Goal: Transaction & Acquisition: Purchase product/service

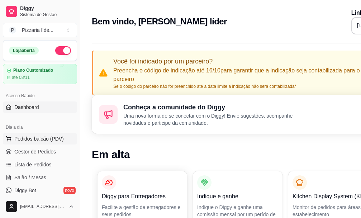
click at [43, 138] on span "Pedidos balcão (PDV)" at bounding box center [38, 138] width 49 height 7
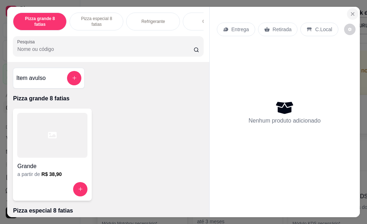
click at [352, 11] on button "Close" at bounding box center [352, 13] width 11 height 11
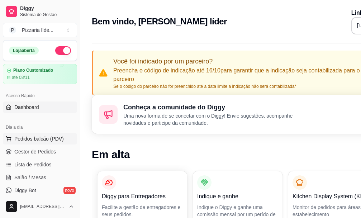
click at [45, 139] on span "Pedidos balcão (PDV)" at bounding box center [38, 138] width 49 height 7
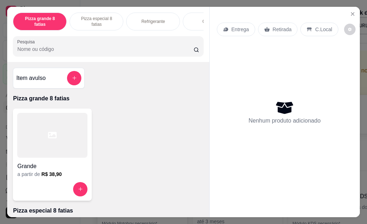
click at [111, 19] on p "Pizza especial 8 fatias" at bounding box center [97, 21] width 42 height 11
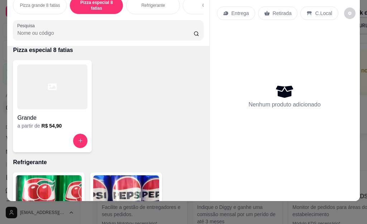
scroll to position [216, 0]
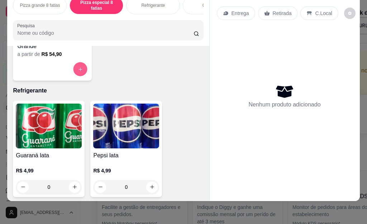
click at [79, 67] on icon "increase-product-quantity" at bounding box center [80, 68] width 5 height 5
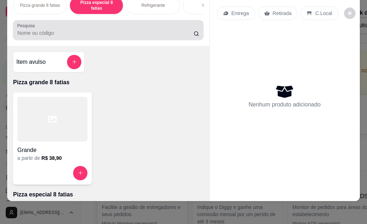
scroll to position [0, 0]
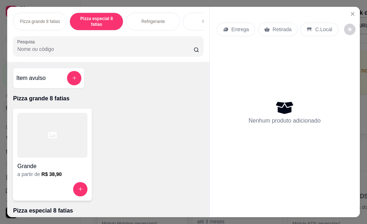
click at [49, 23] on div "Pizza grande 8 fatias" at bounding box center [40, 22] width 54 height 18
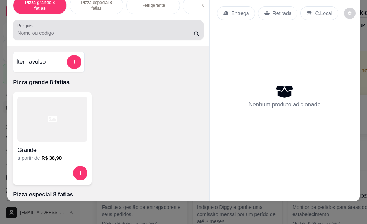
scroll to position [32, 0]
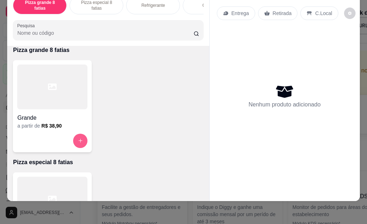
click at [73, 141] on button "increase-product-quantity" at bounding box center [80, 141] width 14 height 14
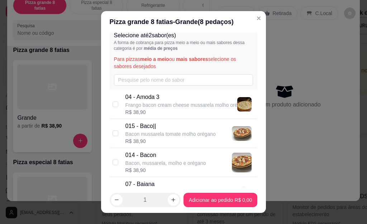
scroll to position [72, 0]
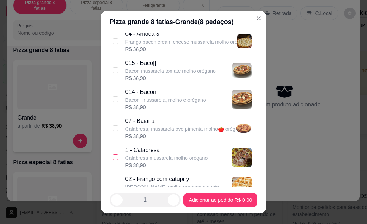
click at [114, 158] on input "checkbox" at bounding box center [115, 157] width 6 height 6
checkbox input "true"
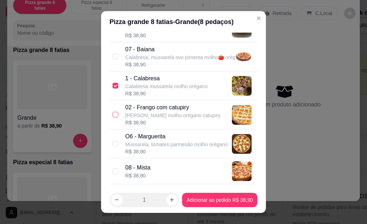
click at [112, 115] on input "checkbox" at bounding box center [115, 115] width 6 height 6
checkbox input "true"
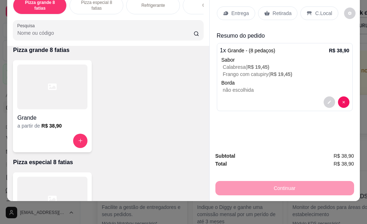
click at [238, 10] on p "Entrega" at bounding box center [240, 13] width 18 height 7
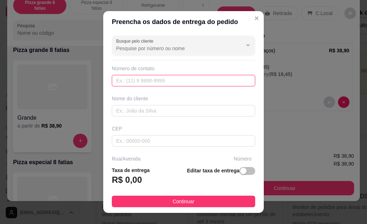
click at [168, 83] on input "text" at bounding box center [183, 80] width 143 height 11
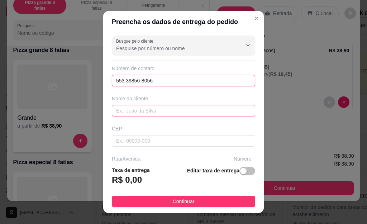
type input "553 39856-8056"
click at [151, 106] on input "text" at bounding box center [183, 110] width 143 height 11
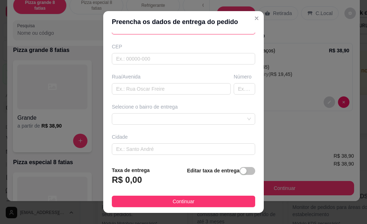
scroll to position [107, 0]
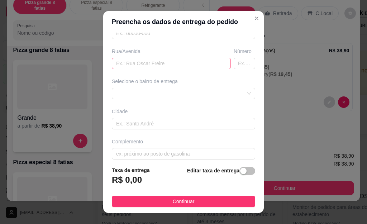
type input "JC"
click at [157, 63] on input "text" at bounding box center [171, 63] width 119 height 11
type input "RUA AGUSTUO FEKICHK"
click at [234, 63] on input "text" at bounding box center [244, 63] width 21 height 11
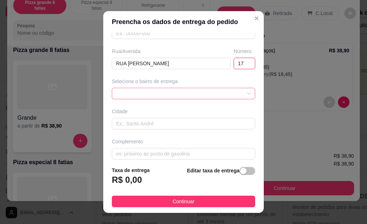
click at [171, 97] on div at bounding box center [183, 93] width 143 height 11
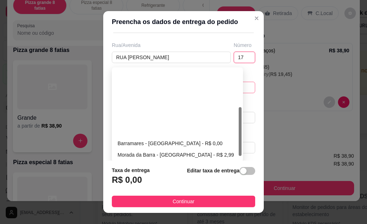
scroll to position [72, 0]
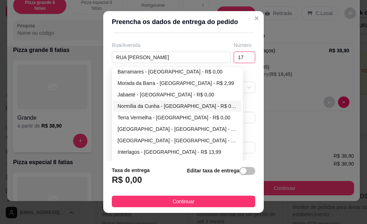
type input "17"
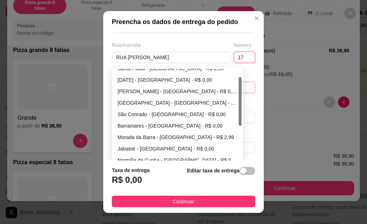
scroll to position [0, 0]
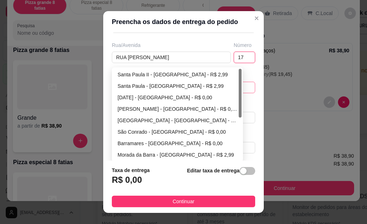
drag, startPoint x: 236, startPoint y: 135, endPoint x: 235, endPoint y: 84, distance: 50.9
click at [235, 84] on div "Santa Paula II - Vila Velha - R$ 2,99 Santa Paula - Vila Velha - R$ 2,99 23 de …" at bounding box center [177, 115] width 128 height 92
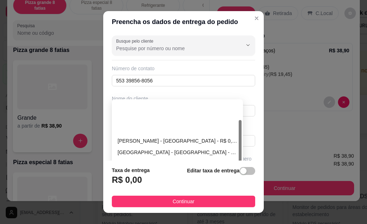
scroll to position [36, 0]
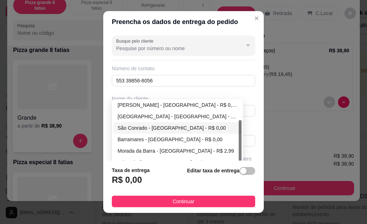
click at [143, 127] on div "Busque pelo cliente Número de contato 553 39856-8056 Nome do cliente JC CEP Rua…" at bounding box center [183, 97] width 160 height 128
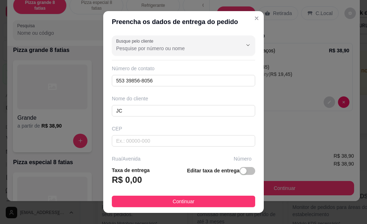
scroll to position [105, 0]
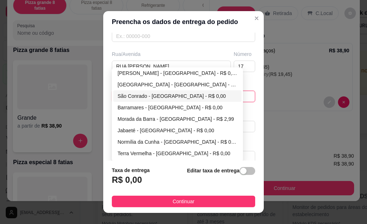
click at [142, 97] on div "São Conrado - [GEOGRAPHIC_DATA] - R$ 0,00" at bounding box center [177, 96] width 120 height 8
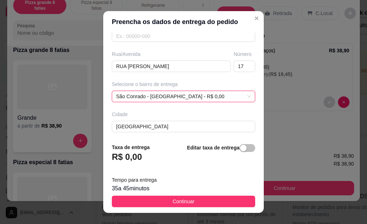
scroll to position [136, 0]
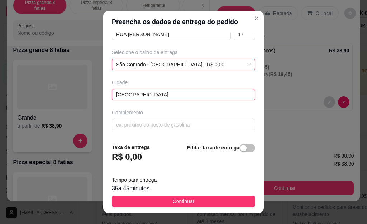
click at [158, 97] on input "[GEOGRAPHIC_DATA]" at bounding box center [183, 94] width 143 height 11
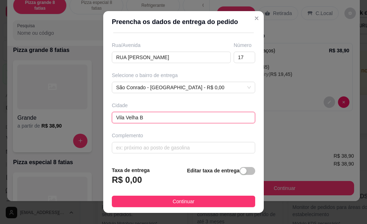
scroll to position [114, 0]
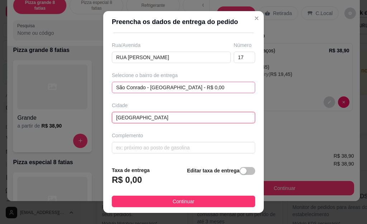
click at [161, 89] on div "São Conrado - Vila Velha - R$ 0,00 68e7e81fc83ef084d66ea1df 68e7e833c83ef084d66…" at bounding box center [183, 87] width 143 height 11
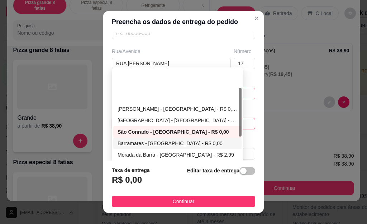
scroll to position [36, 0]
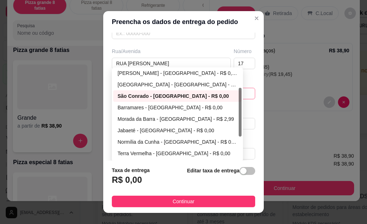
click at [143, 91] on div "São Conrado - [GEOGRAPHIC_DATA] - R$ 0,00" at bounding box center [177, 95] width 128 height 11
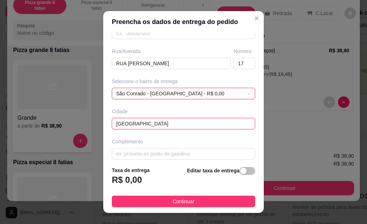
click at [168, 124] on input "Vila Velha BARRA" at bounding box center [183, 123] width 143 height 11
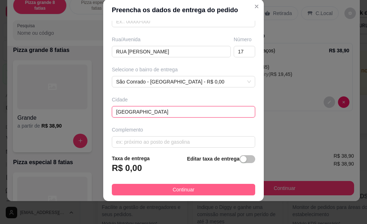
type input "Vila Velha BARRA do jucu"
click at [184, 192] on span "Continuar" at bounding box center [184, 190] width 22 height 8
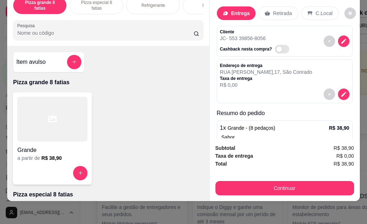
scroll to position [0, 0]
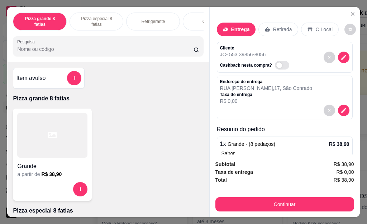
click at [154, 23] on div "Refrigerante" at bounding box center [153, 22] width 54 height 18
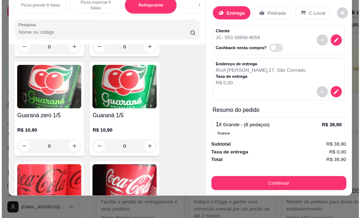
scroll to position [973, 0]
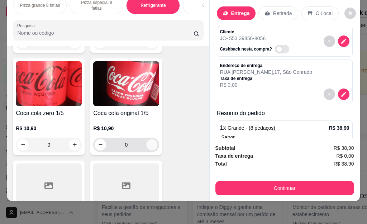
click at [149, 145] on icon "increase-product-quantity" at bounding box center [151, 144] width 5 height 5
type input "1"
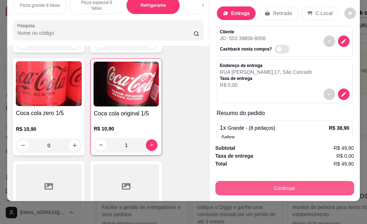
click at [316, 181] on button "Continuar" at bounding box center [284, 188] width 139 height 14
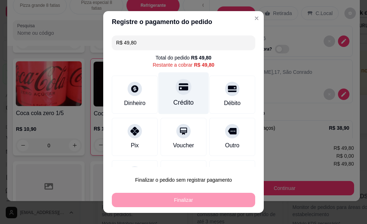
click at [160, 93] on div "Crédito" at bounding box center [183, 93] width 50 height 42
type input "R$ 0,00"
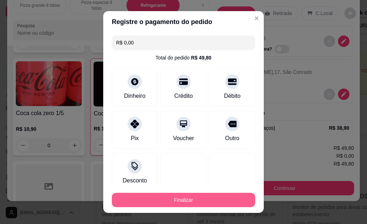
click at [177, 199] on button "Finalizar" at bounding box center [183, 200] width 143 height 14
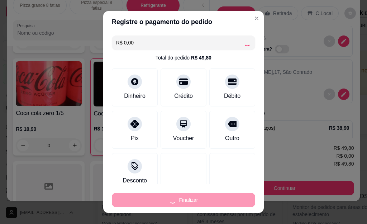
type input "0"
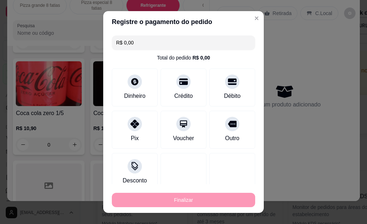
type input "-R$ 49,80"
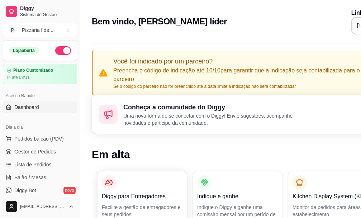
click at [116, 28] on div "Bem vindo, Pizzaria líder Link da sua loja https://diggy.menu/pizzaria-lider-cl…" at bounding box center [261, 22] width 338 height 26
click at [59, 54] on button "button" at bounding box center [63, 50] width 16 height 9
click at [34, 139] on span "Pedidos balcão (PDV)" at bounding box center [38, 138] width 49 height 7
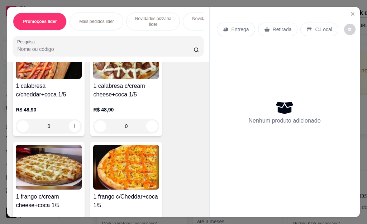
scroll to position [1110, 0]
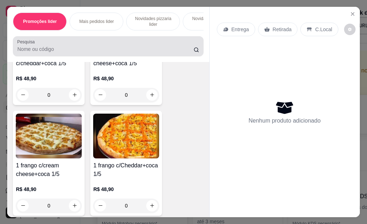
click at [38, 47] on div at bounding box center [108, 46] width 182 height 14
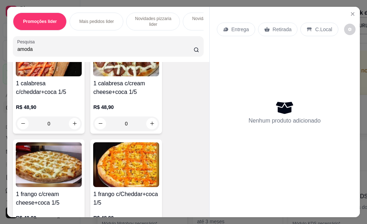
click at [41, 50] on input "amoda" at bounding box center [105, 48] width 176 height 7
click at [41, 49] on input "amoda" at bounding box center [105, 48] width 176 height 7
click at [155, 207] on div "R$ 48,90 0" at bounding box center [126, 224] width 66 height 34
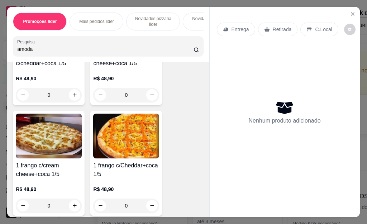
click at [35, 53] on input "amoda" at bounding box center [105, 48] width 176 height 7
type input "a"
click at [176, 129] on div "1 calabresa c/cheddar+coca 1/5 R$ 48,90 0 1 calabresa c/cream cheese+coca 1/5 R…" at bounding box center [108, 159] width 190 height 318
click at [170, 133] on div "1 calabresa c/cheddar+coca 1/5 R$ 48,90 0 1 calabresa c/cream cheese+coca 1/5 R…" at bounding box center [108, 159] width 190 height 318
click at [171, 134] on div "1 calabresa c/cheddar+coca 1/5 R$ 48,90 0 1 calabresa c/cream cheese+coca 1/5 R…" at bounding box center [108, 159] width 190 height 318
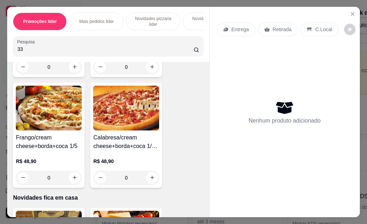
scroll to position [1776, 0]
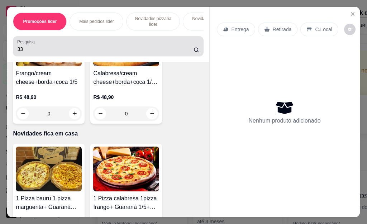
click at [24, 53] on input "33" at bounding box center [105, 48] width 176 height 7
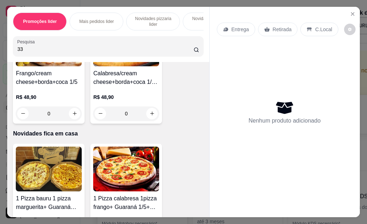
type input "3"
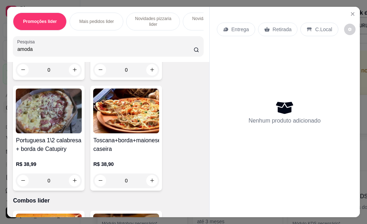
scroll to position [3180, 0]
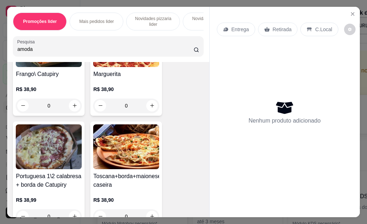
type input "amoda"
click at [121, 162] on img at bounding box center [126, 146] width 66 height 45
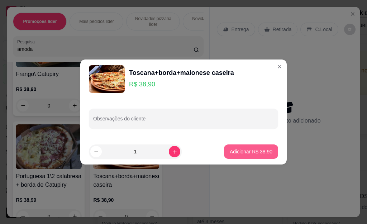
click at [230, 151] on p "Adicionar R$ 38,90" at bounding box center [251, 151] width 43 height 7
type input "1"
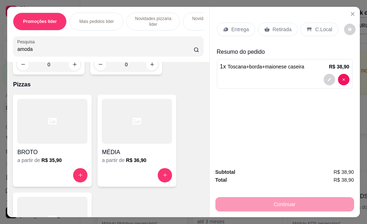
scroll to position [3861, 0]
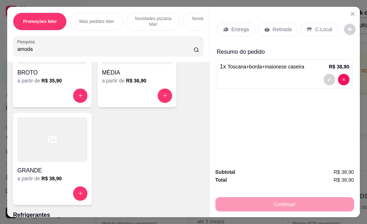
click at [64, 149] on div at bounding box center [52, 139] width 70 height 45
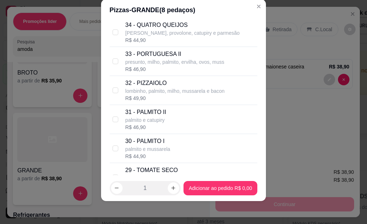
scroll to position [0, 0]
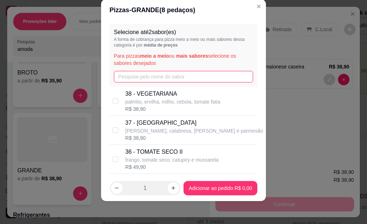
click at [150, 78] on input "text" at bounding box center [183, 76] width 139 height 11
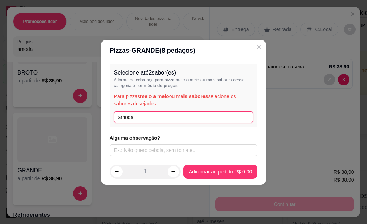
type input "amoda 3"
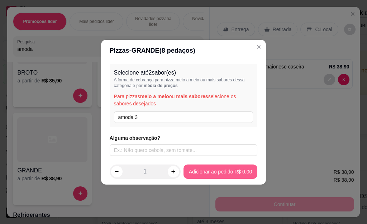
click at [254, 48] on p "Resumo do pedido" at bounding box center [285, 52] width 136 height 9
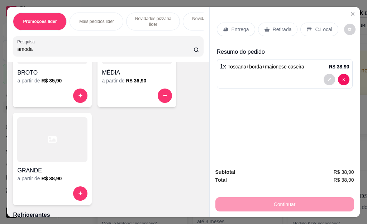
click at [251, 48] on p "Resumo do pedido" at bounding box center [285, 52] width 136 height 9
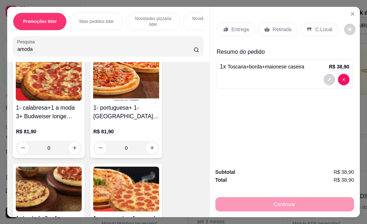
scroll to position [2106, 0]
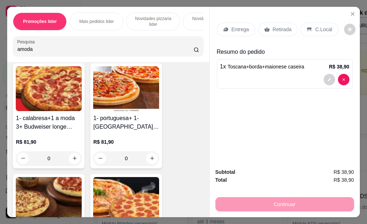
click at [231, 26] on p "Entrega" at bounding box center [240, 29] width 18 height 7
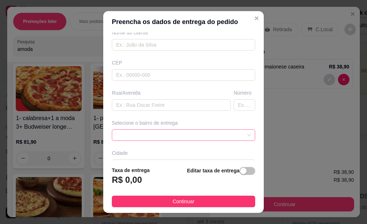
scroll to position [72, 0]
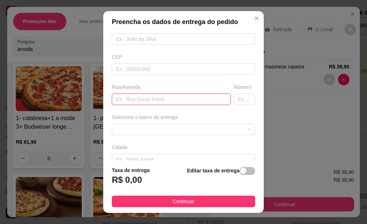
click at [121, 97] on input "text" at bounding box center [171, 98] width 119 height 11
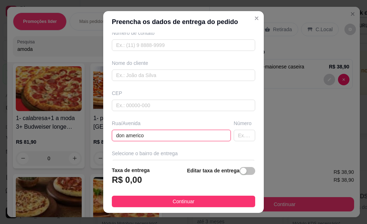
scroll to position [0, 0]
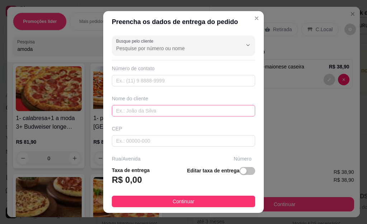
type input "don americo"
click at [121, 110] on input "text" at bounding box center [183, 110] width 143 height 11
type input "neide"
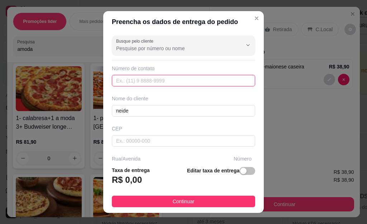
click at [144, 82] on input "text" at bounding box center [183, 80] width 143 height 11
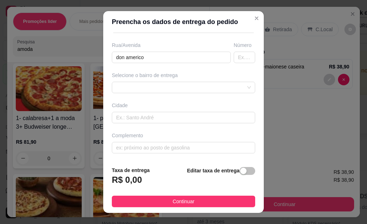
scroll to position [12, 0]
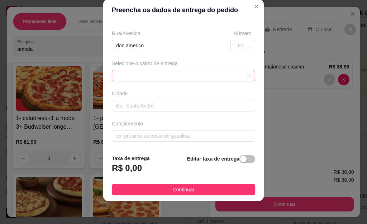
click at [230, 74] on div at bounding box center [183, 75] width 143 height 11
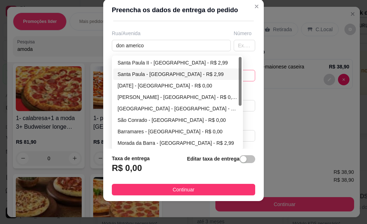
type input "[PHONE_NUMBER]"
click at [230, 77] on div "Santa Paula - [GEOGRAPHIC_DATA] - R$ 2,99" at bounding box center [177, 74] width 120 height 8
type input "[GEOGRAPHIC_DATA]"
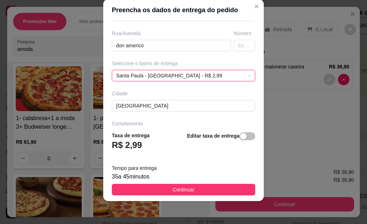
scroll to position [114, 0]
click at [234, 77] on div "[GEOGRAPHIC_DATA] - [GEOGRAPHIC_DATA] - R$ 2,99 [GEOGRAPHIC_DATA] - [GEOGRAPHIC…" at bounding box center [183, 75] width 143 height 11
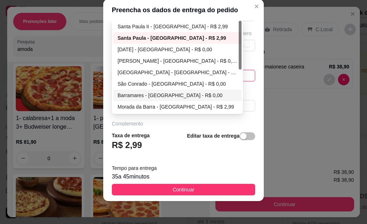
click at [144, 94] on div "Barramares - [GEOGRAPHIC_DATA] - R$ 0,00" at bounding box center [177, 95] width 120 height 8
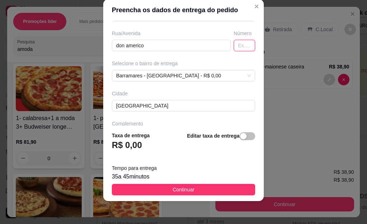
click at [234, 45] on input "text" at bounding box center [244, 45] width 21 height 11
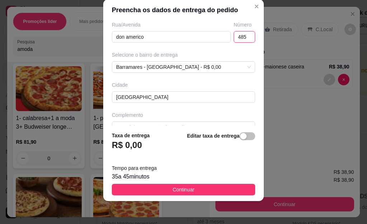
scroll to position [136, 0]
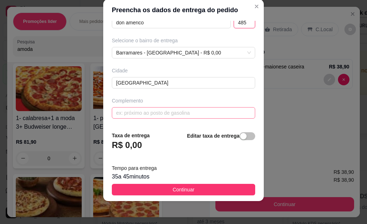
type input "485"
click at [153, 114] on input "text" at bounding box center [183, 112] width 143 height 11
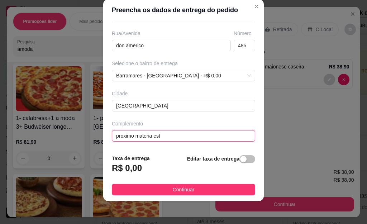
scroll to position [114, 0]
type input "proximo materia estrela"
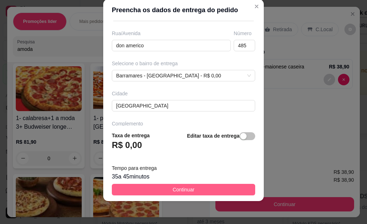
scroll to position [136, 0]
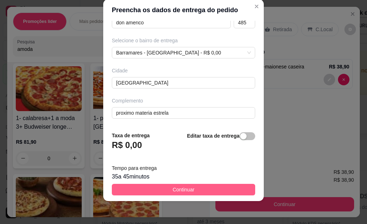
click at [199, 189] on button "Continuar" at bounding box center [183, 189] width 143 height 11
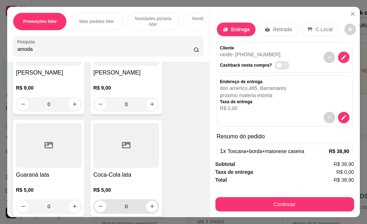
scroll to position [4245, 0]
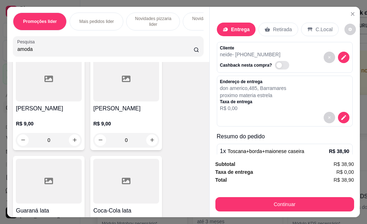
click at [110, 101] on div at bounding box center [126, 79] width 66 height 45
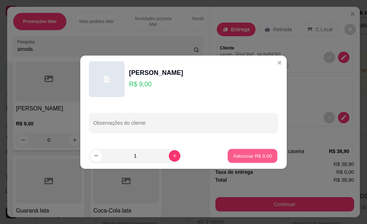
click at [251, 156] on p "Adicionar R$ 9,00" at bounding box center [252, 155] width 39 height 7
type input "1"
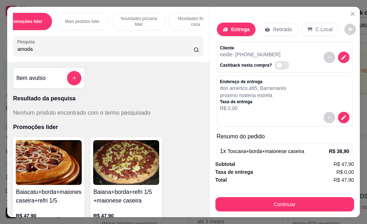
scroll to position [0, 43]
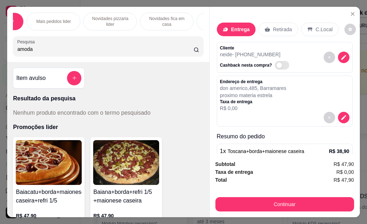
click at [105, 24] on p "Novidades pizzaria lider" at bounding box center [110, 21] width 42 height 11
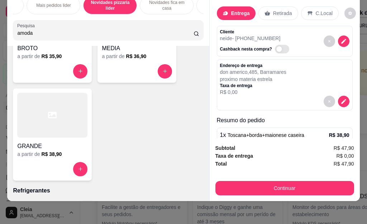
scroll to position [3836, 0]
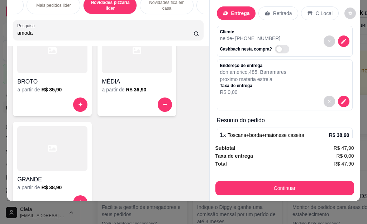
click at [53, 140] on div at bounding box center [52, 148] width 70 height 45
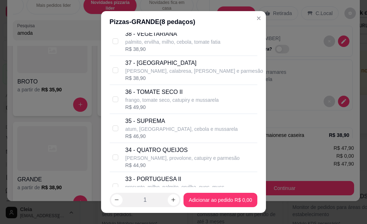
scroll to position [0, 0]
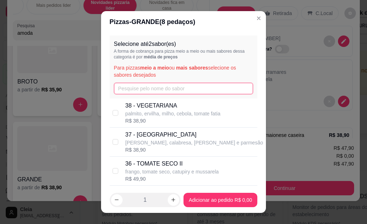
click at [151, 90] on input "text" at bounding box center [183, 88] width 139 height 11
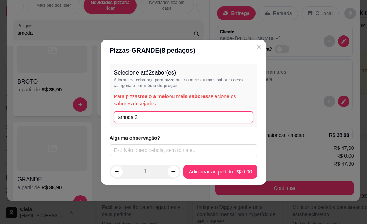
click at [135, 116] on input "amoda 3" at bounding box center [183, 116] width 139 height 11
type input "amoda3"
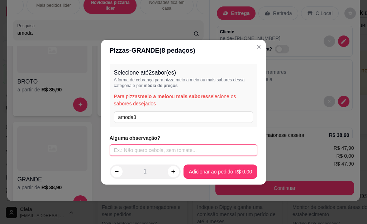
click at [141, 145] on input "text" at bounding box center [184, 149] width 148 height 11
click at [141, 149] on input "text" at bounding box center [184, 149] width 148 height 11
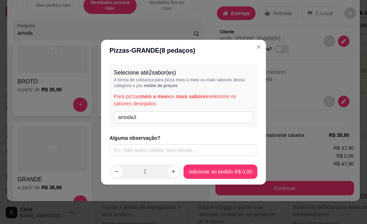
click at [251, 48] on div "Cliente neide - [PHONE_NUMBER] Cashback nesta compra?" at bounding box center [285, 41] width 136 height 31
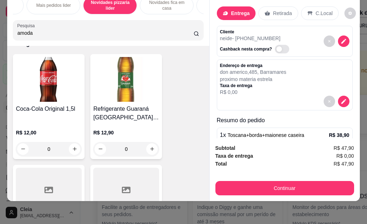
scroll to position [3871, 0]
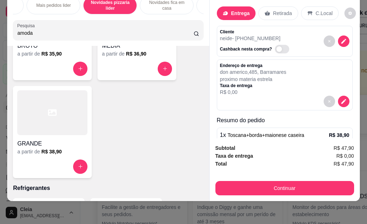
click at [38, 121] on div at bounding box center [52, 112] width 70 height 45
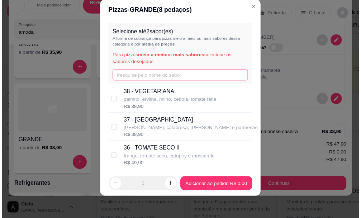
scroll to position [0, 0]
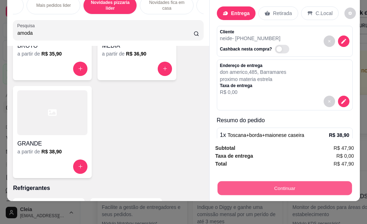
click at [287, 184] on button "Continuar" at bounding box center [284, 188] width 134 height 14
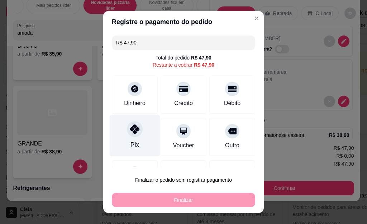
click at [129, 139] on div "Pix" at bounding box center [135, 136] width 50 height 42
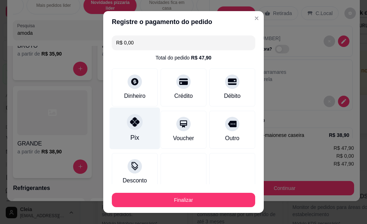
type input "R$ 0,00"
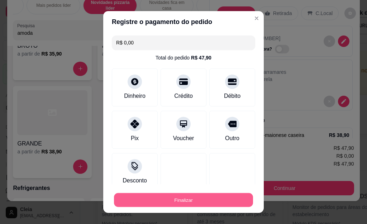
click at [175, 200] on button "Finalizar" at bounding box center [183, 200] width 139 height 14
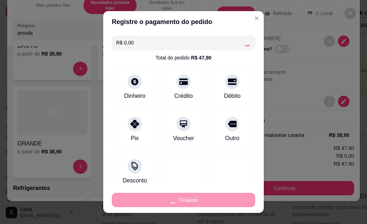
type input "0"
